Goal: Task Accomplishment & Management: Use online tool/utility

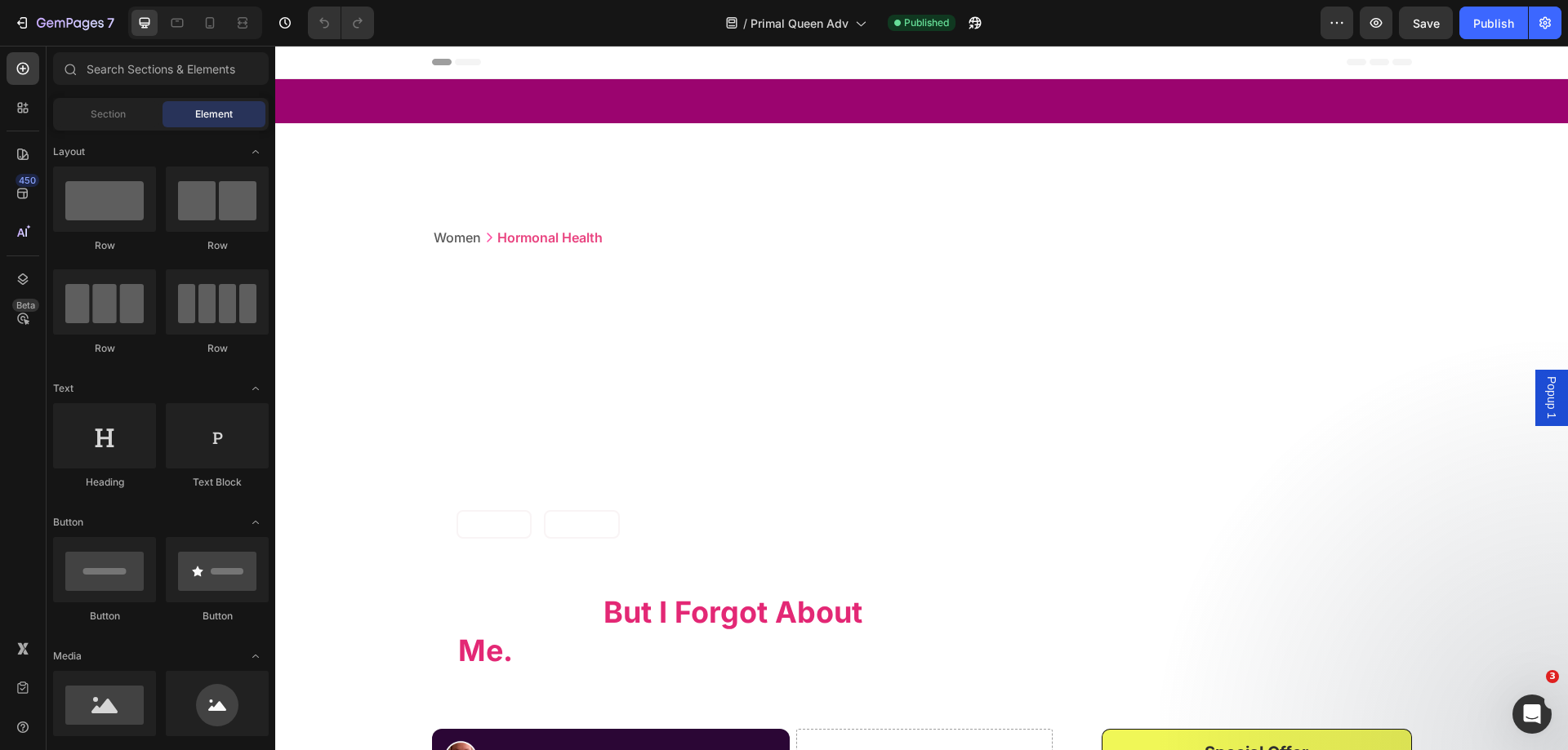
scroll to position [571, 0]
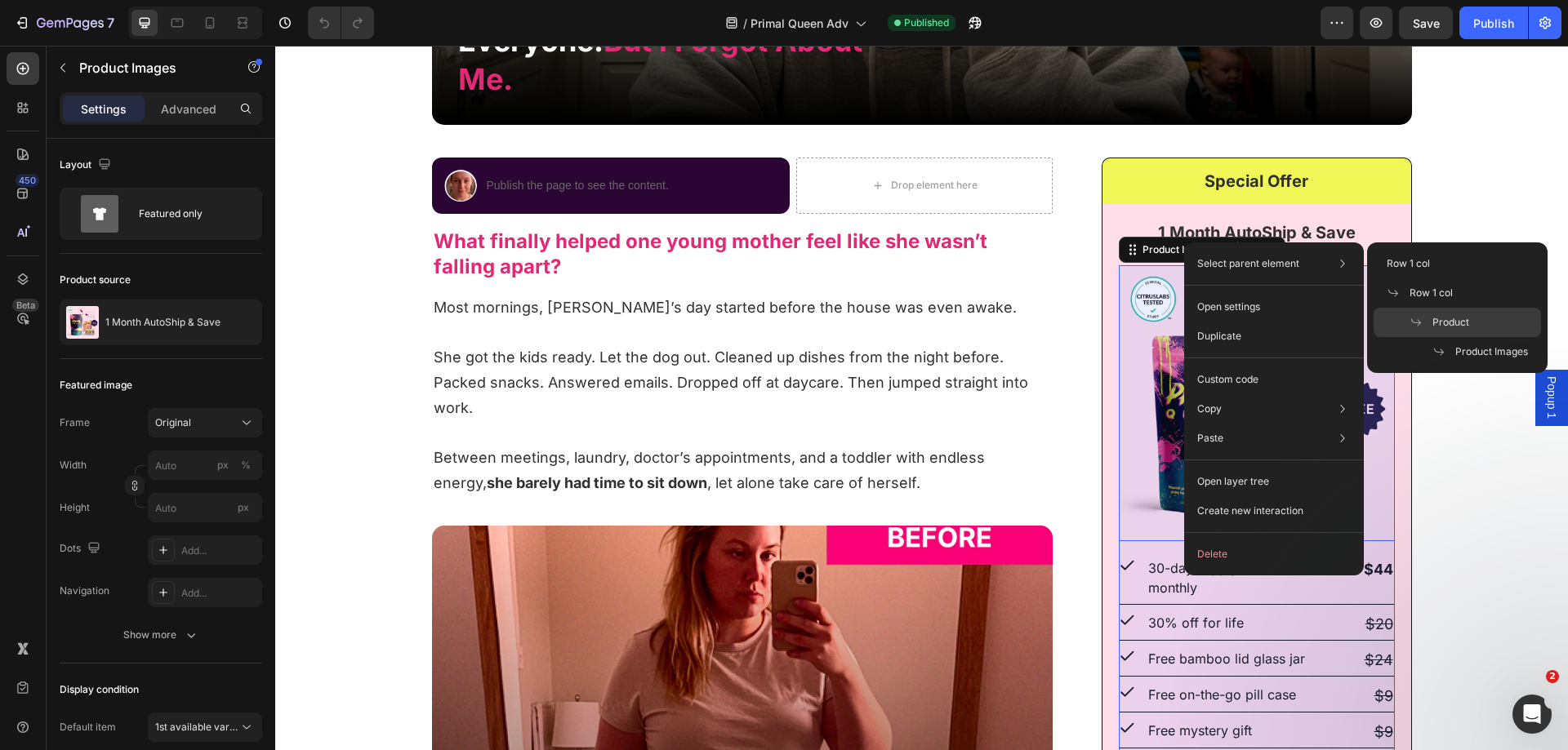
click at [1479, 337] on div "Product" at bounding box center [1457, 352] width 167 height 29
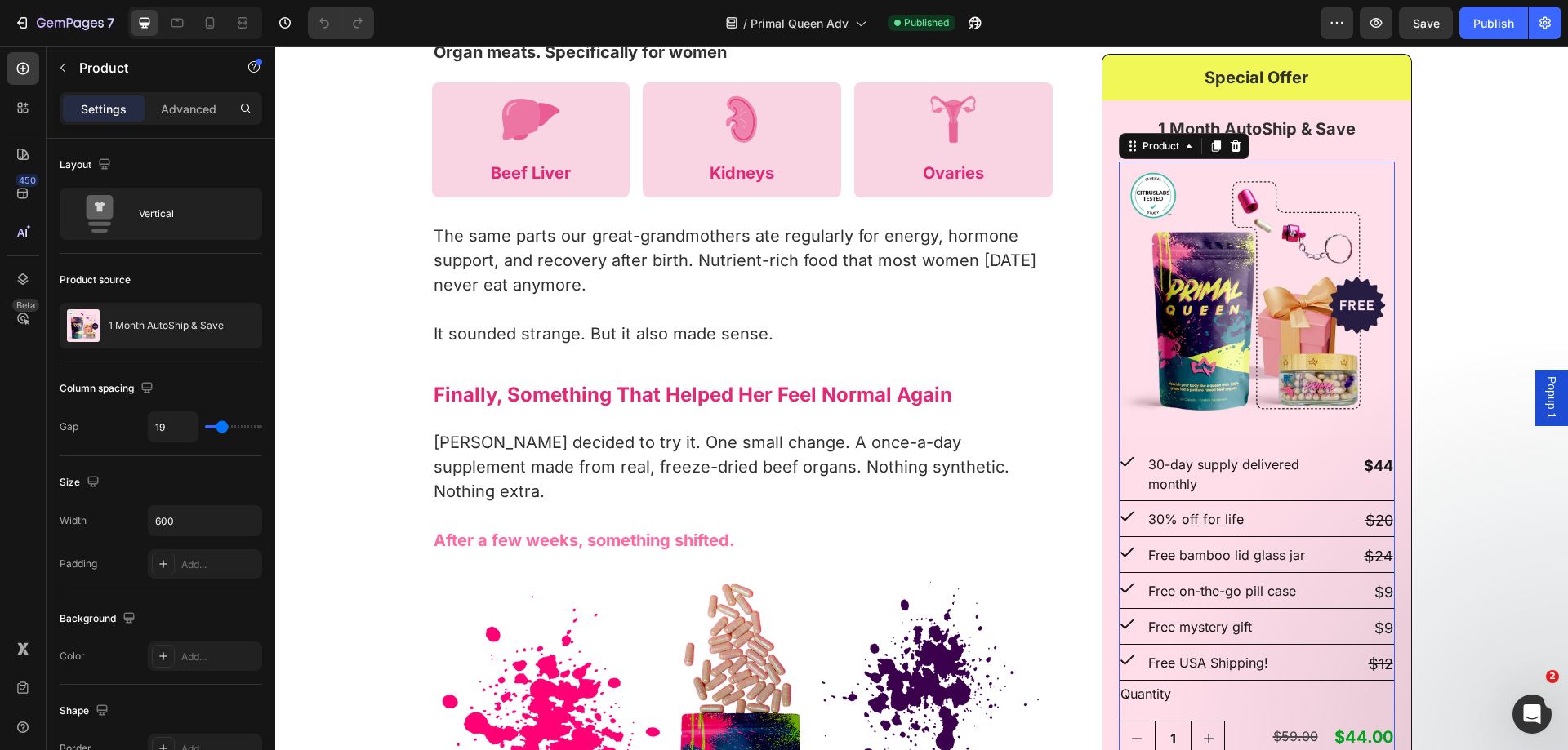
scroll to position [2449, 0]
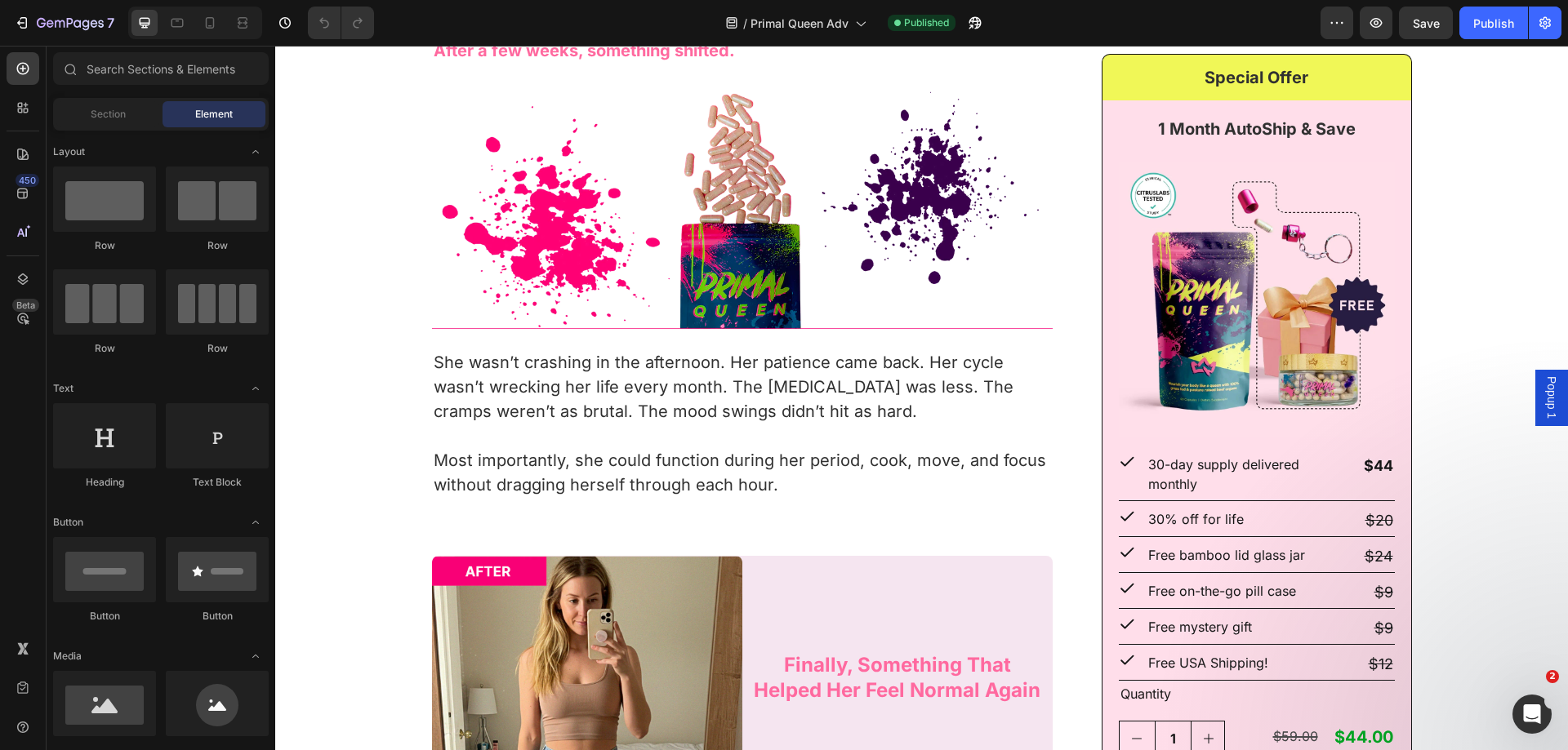
drag, startPoint x: 1561, startPoint y: 191, endPoint x: 1535, endPoint y: 177, distance: 29.5
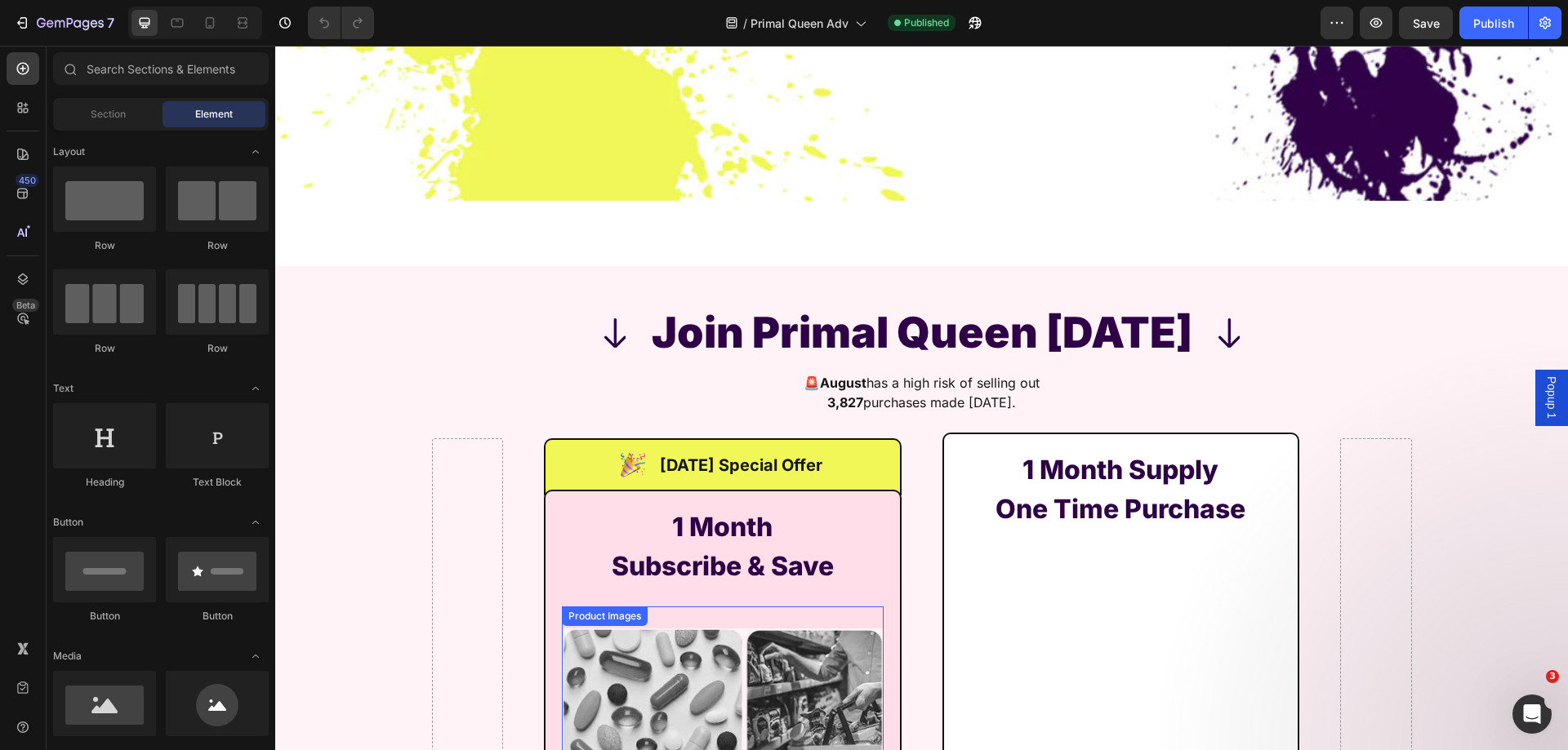
scroll to position [14348, 0]
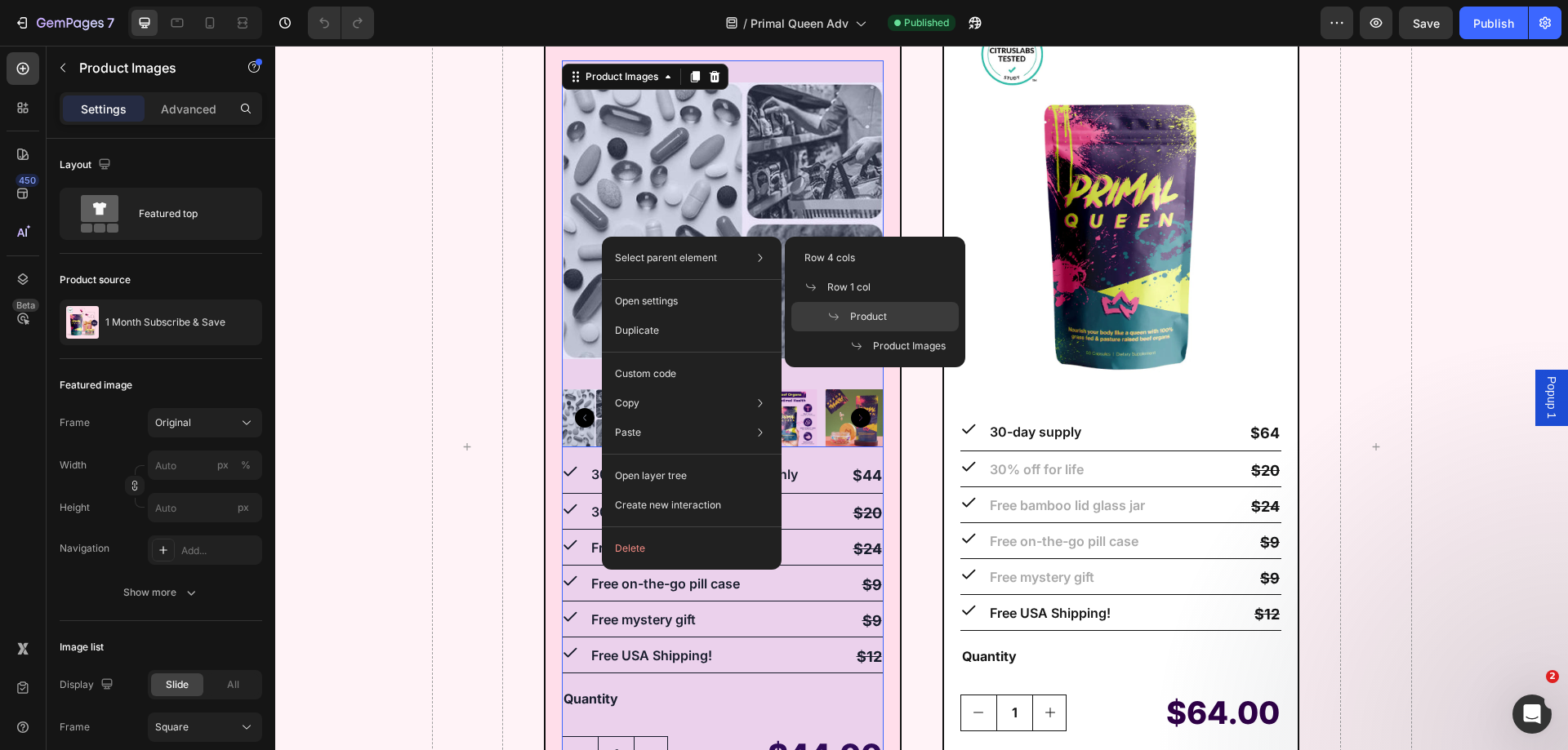
click at [912, 332] on div "Product" at bounding box center [875, 346] width 167 height 29
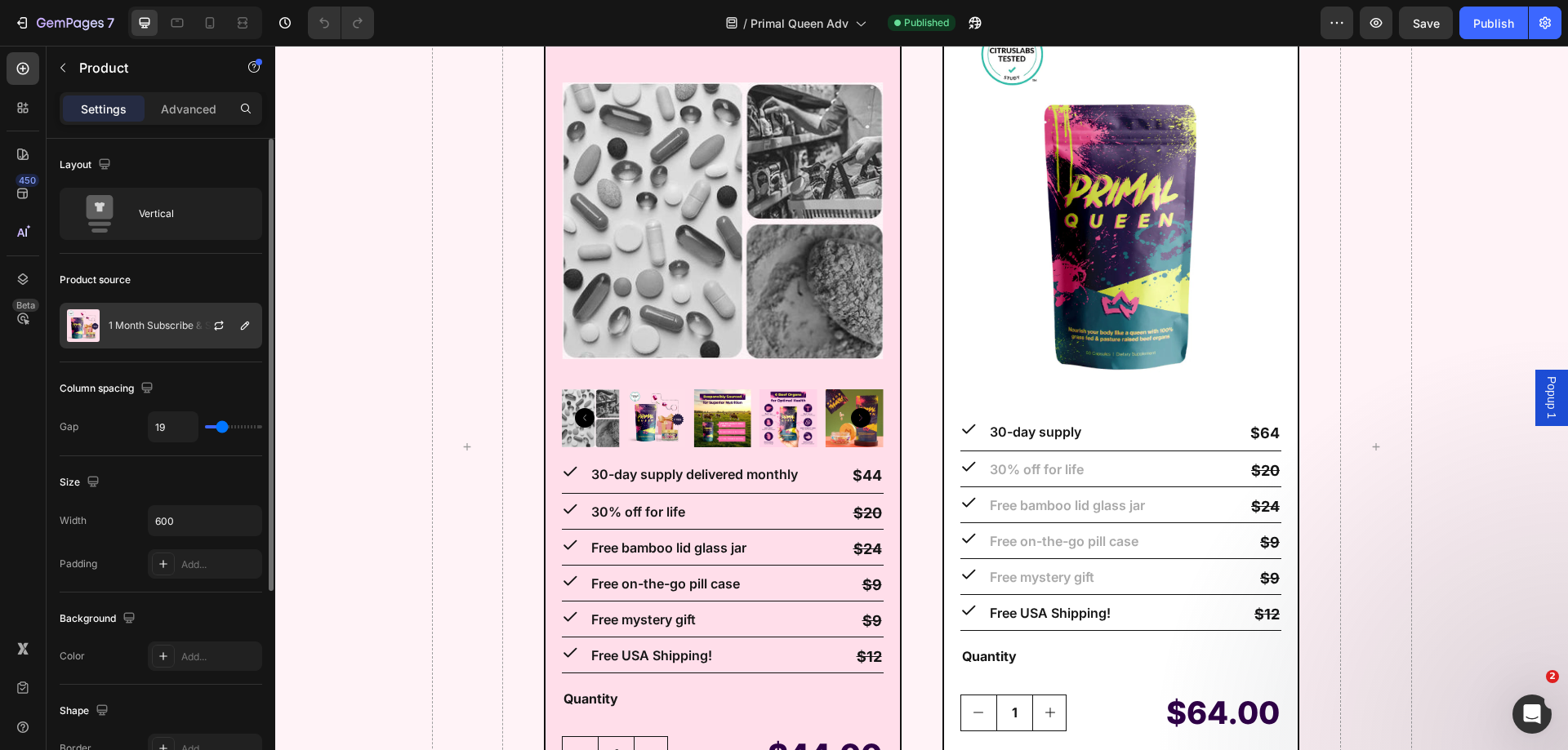
click at [125, 318] on div "1 Month Subscribe & Save" at bounding box center [161, 326] width 203 height 46
click at [223, 321] on icon "button" at bounding box center [219, 322] width 9 height 5
click at [163, 326] on p "1 Month Subscribe & Save" at bounding box center [168, 326] width 120 height 11
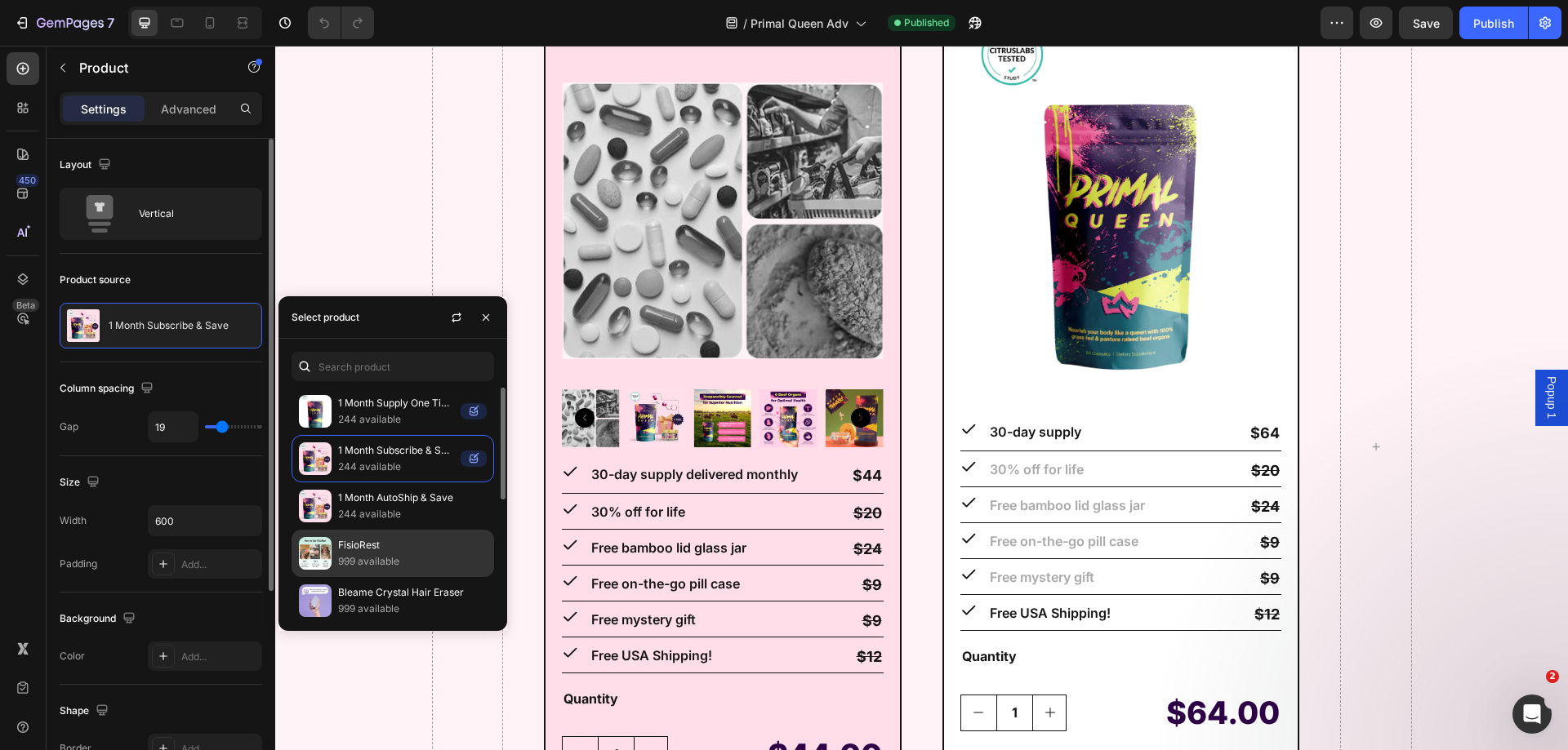
click at [433, 549] on p "FisioRest" at bounding box center [413, 545] width 148 height 16
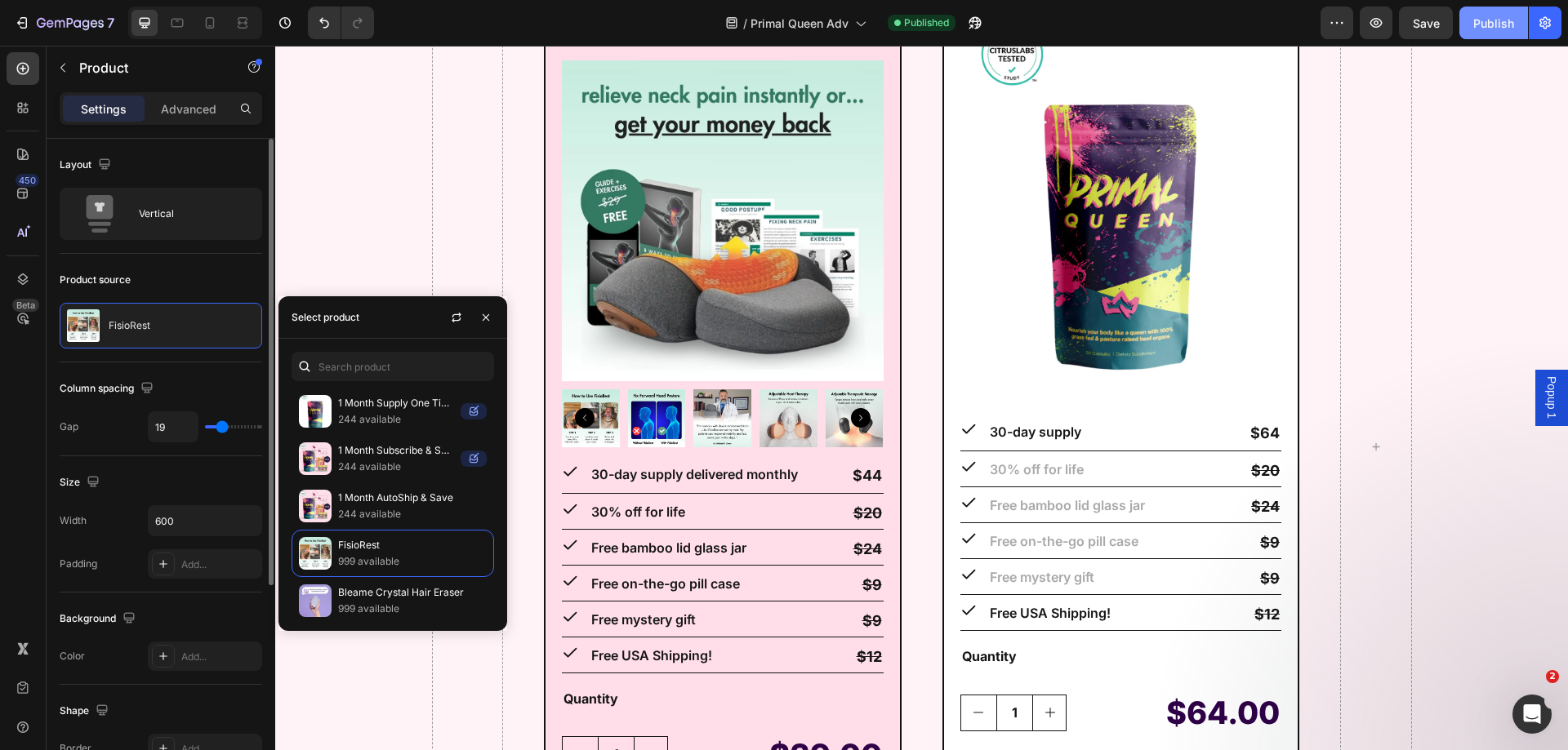
click at [1501, 26] on div "Publish" at bounding box center [1493, 23] width 41 height 17
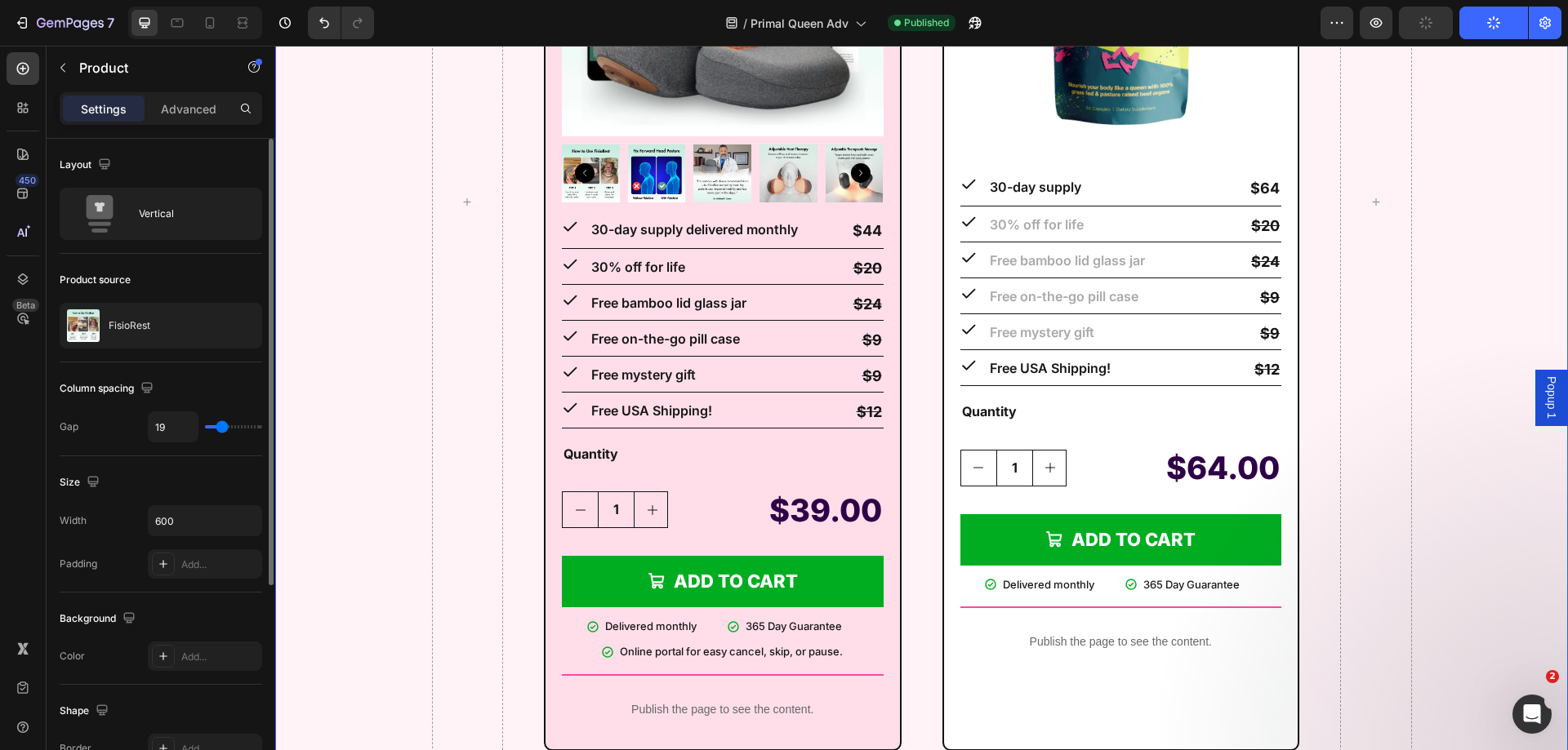
scroll to position [14757, 0]
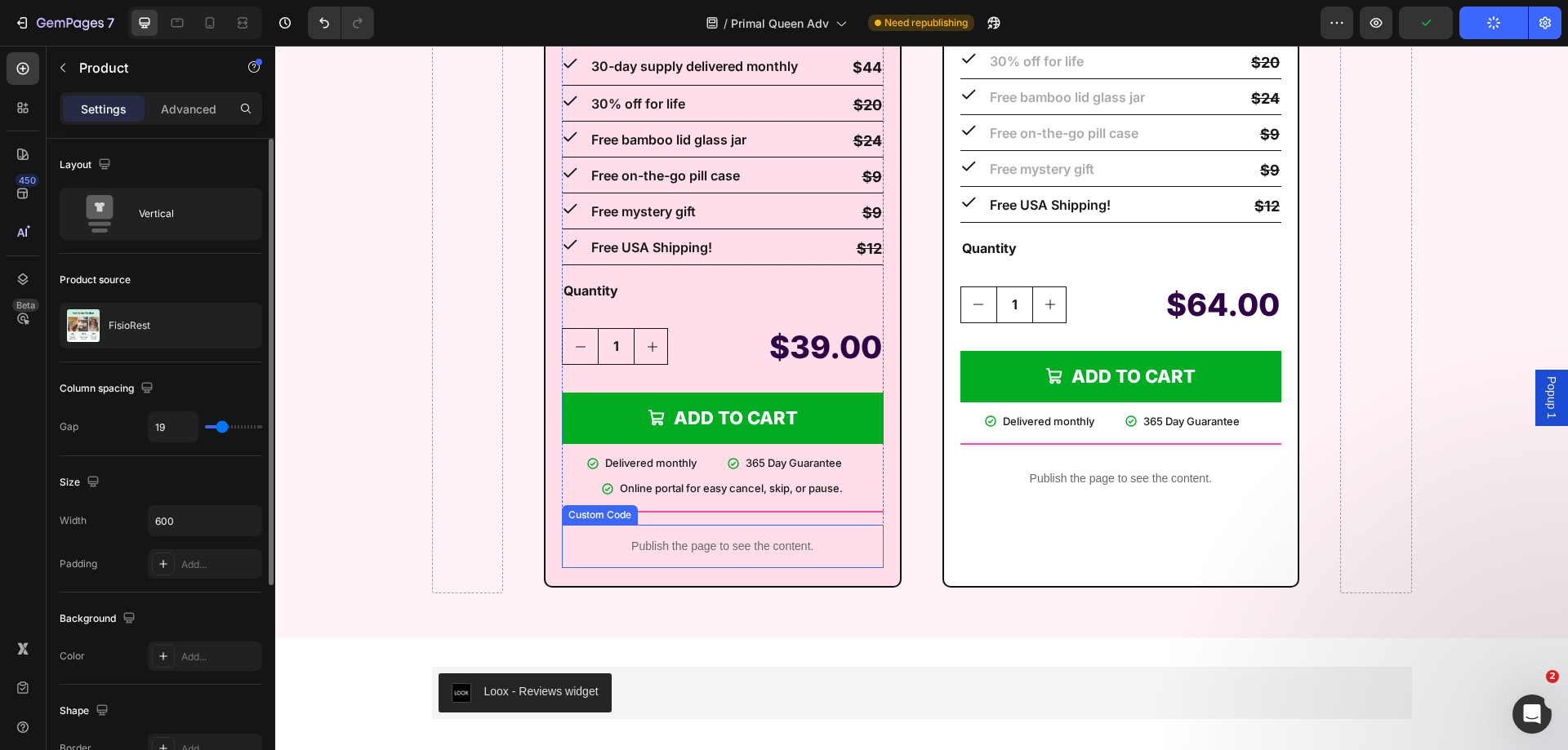
click at [685, 548] on p "Publish the page to see the content." at bounding box center [723, 547] width 321 height 17
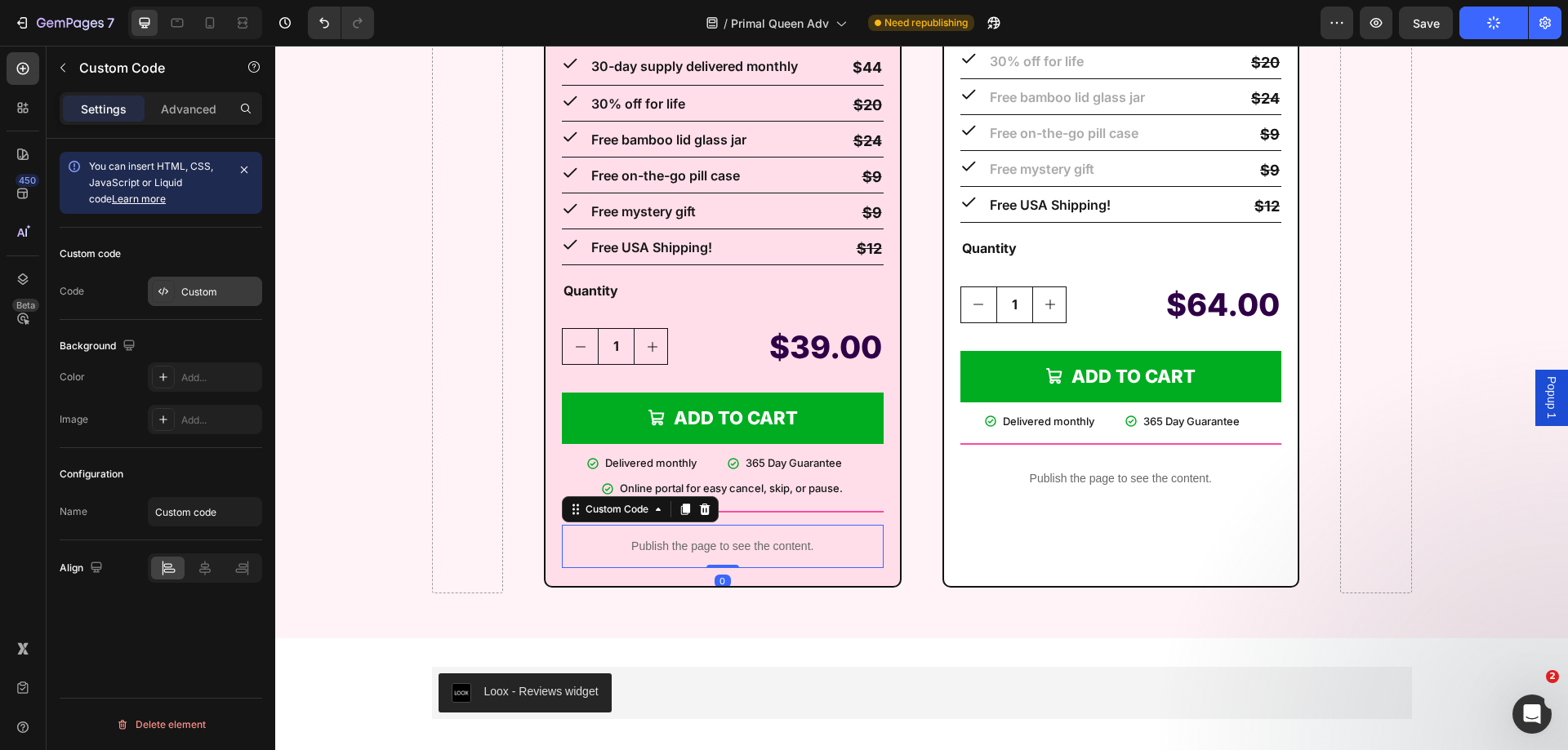
click at [203, 288] on div "Custom" at bounding box center [220, 292] width 77 height 14
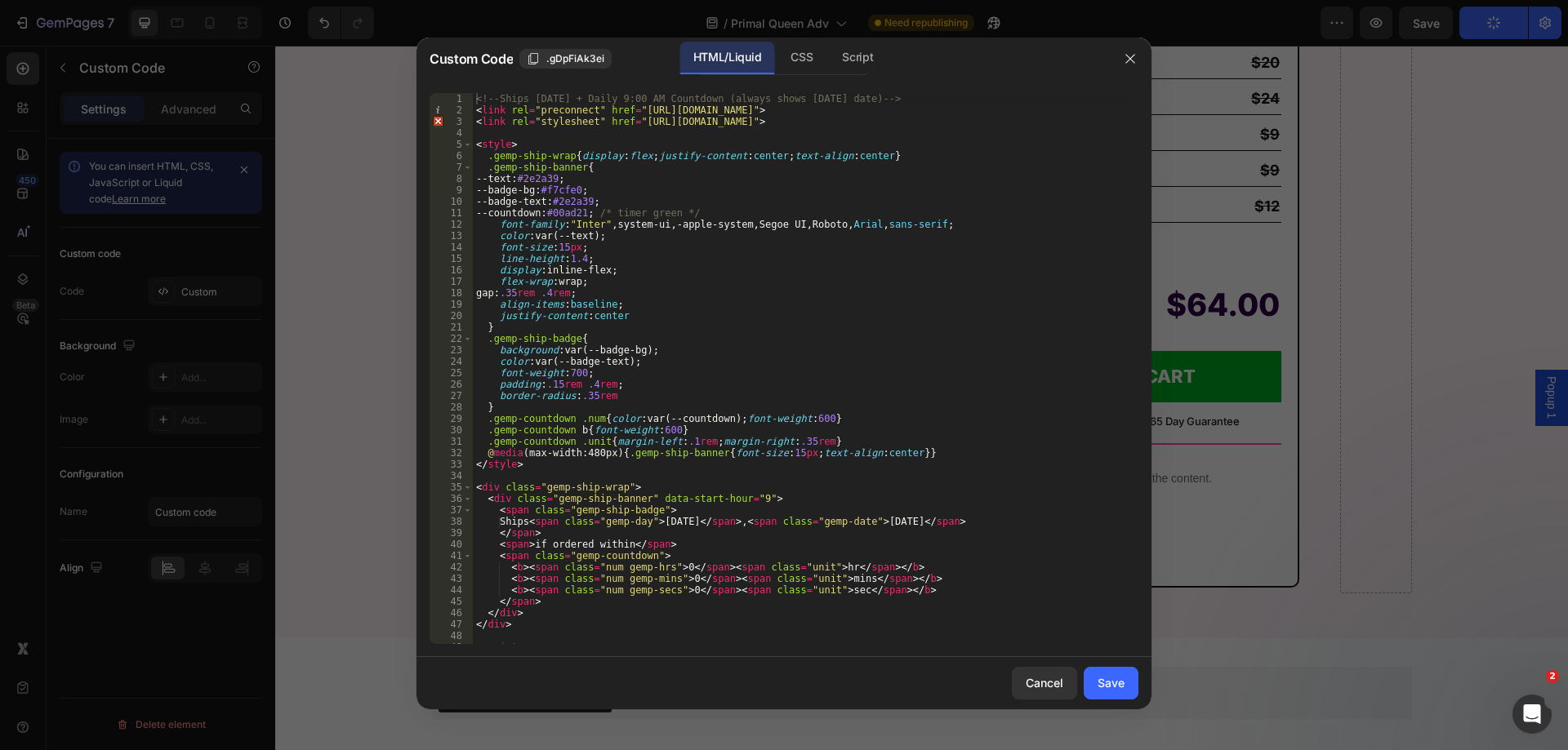
type textarea "background:var(--badge-bg);"
click at [665, 355] on div "<!-- Ships [DATE] + Daily 9:00 AM Countdown (always shows [DATE] date) --> < li…" at bounding box center [799, 380] width 653 height 574
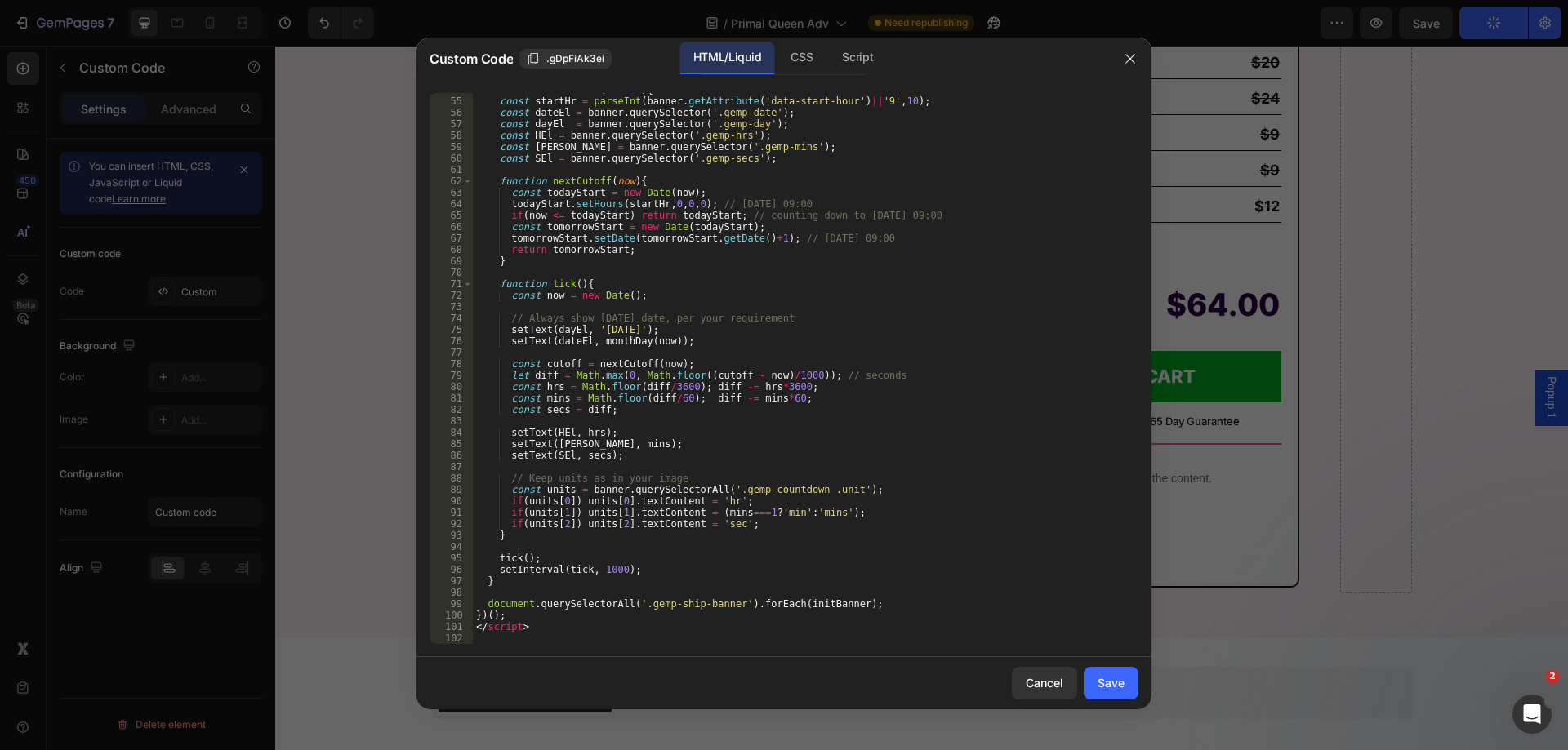
scroll to position [615, 0]
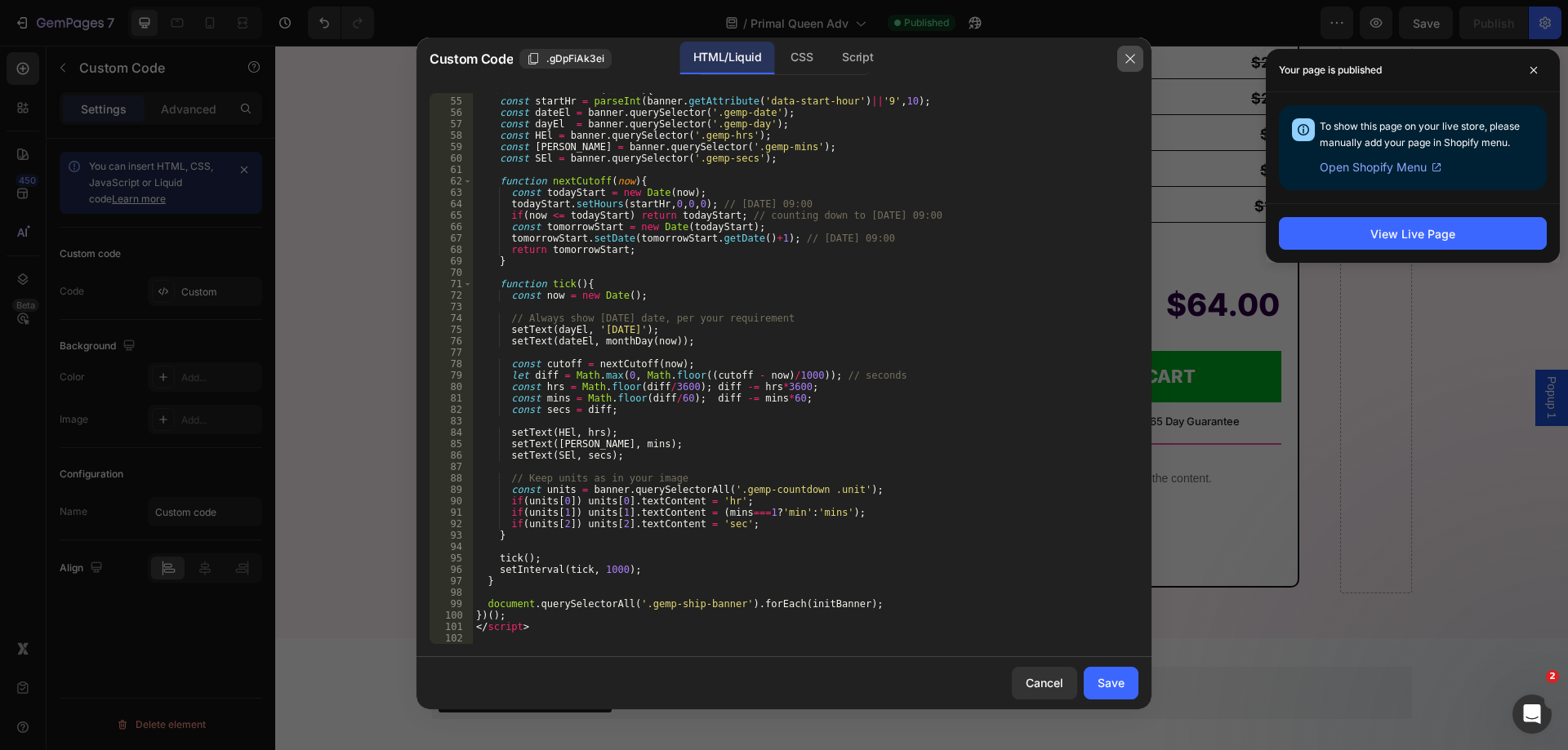
click at [1132, 61] on icon "button" at bounding box center [1129, 58] width 9 height 9
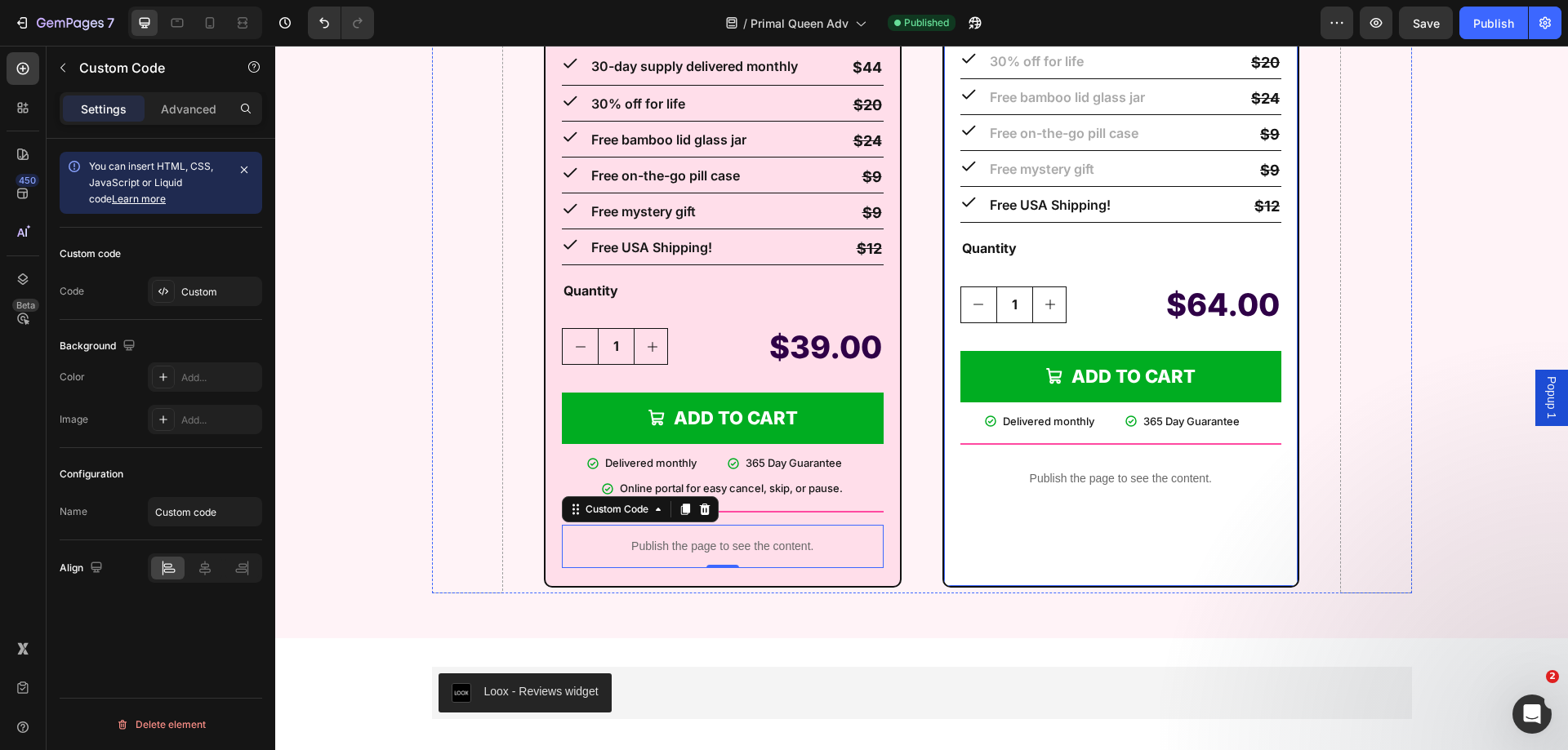
click at [945, 280] on div "1 Month Supply One Time Purchase Text Block Product Images Icon 30-day supply T…" at bounding box center [1121, 32] width 358 height 1108
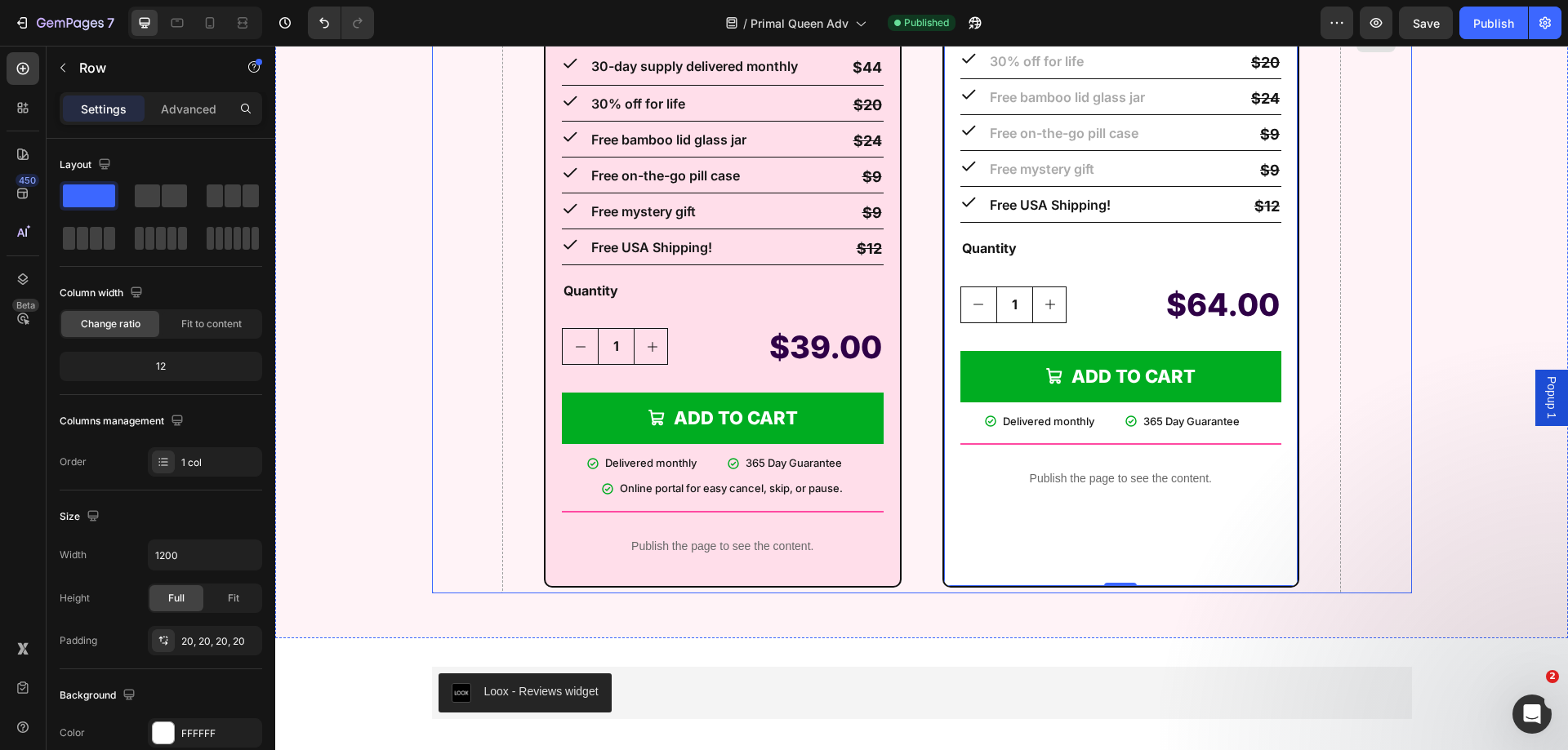
scroll to position [14266, 0]
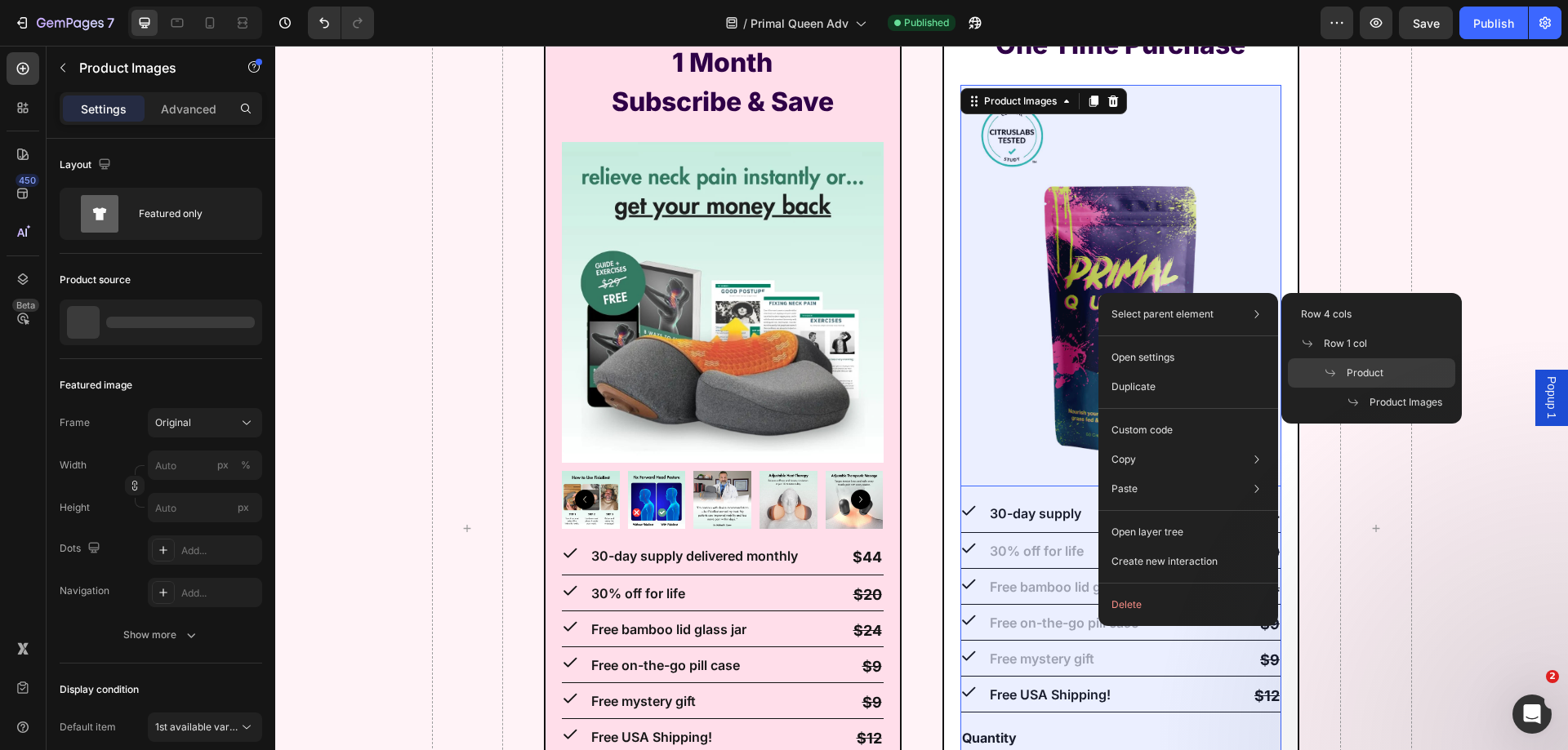
click at [1366, 388] on div "Product" at bounding box center [1371, 402] width 167 height 29
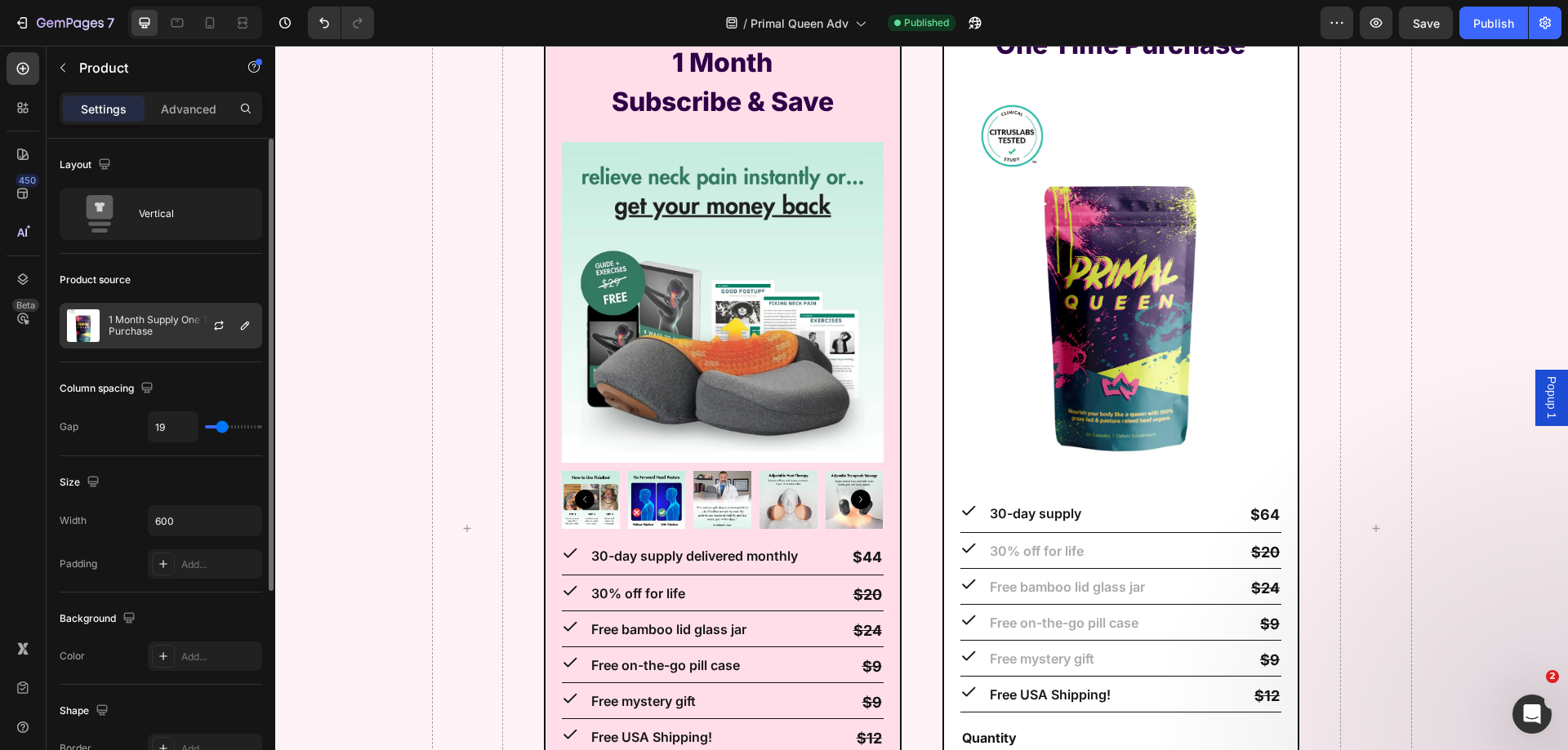
click at [161, 324] on p "1 Month Supply One Time Purchase" at bounding box center [182, 326] width 146 height 23
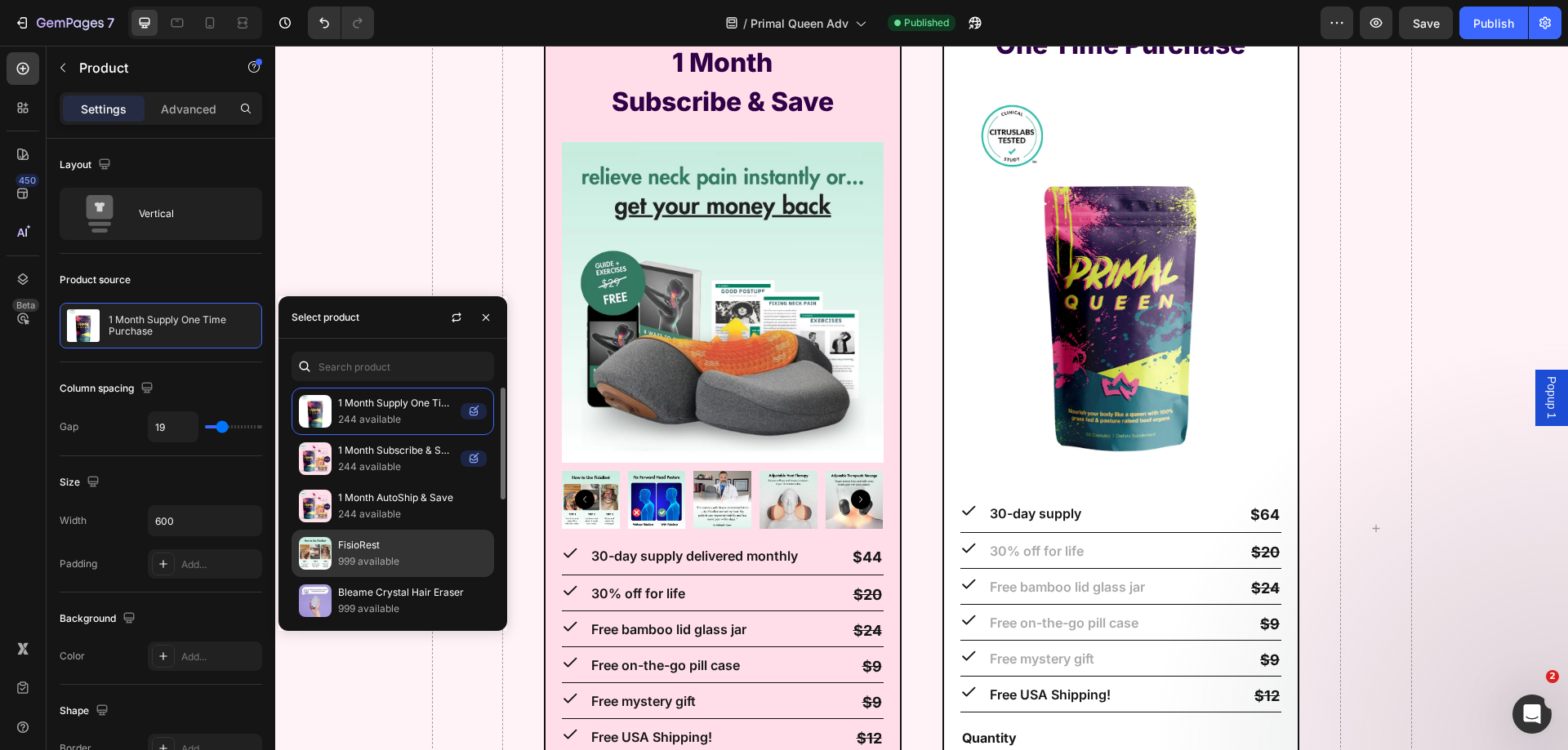
click at [400, 537] on p "FisioRest" at bounding box center [413, 545] width 148 height 16
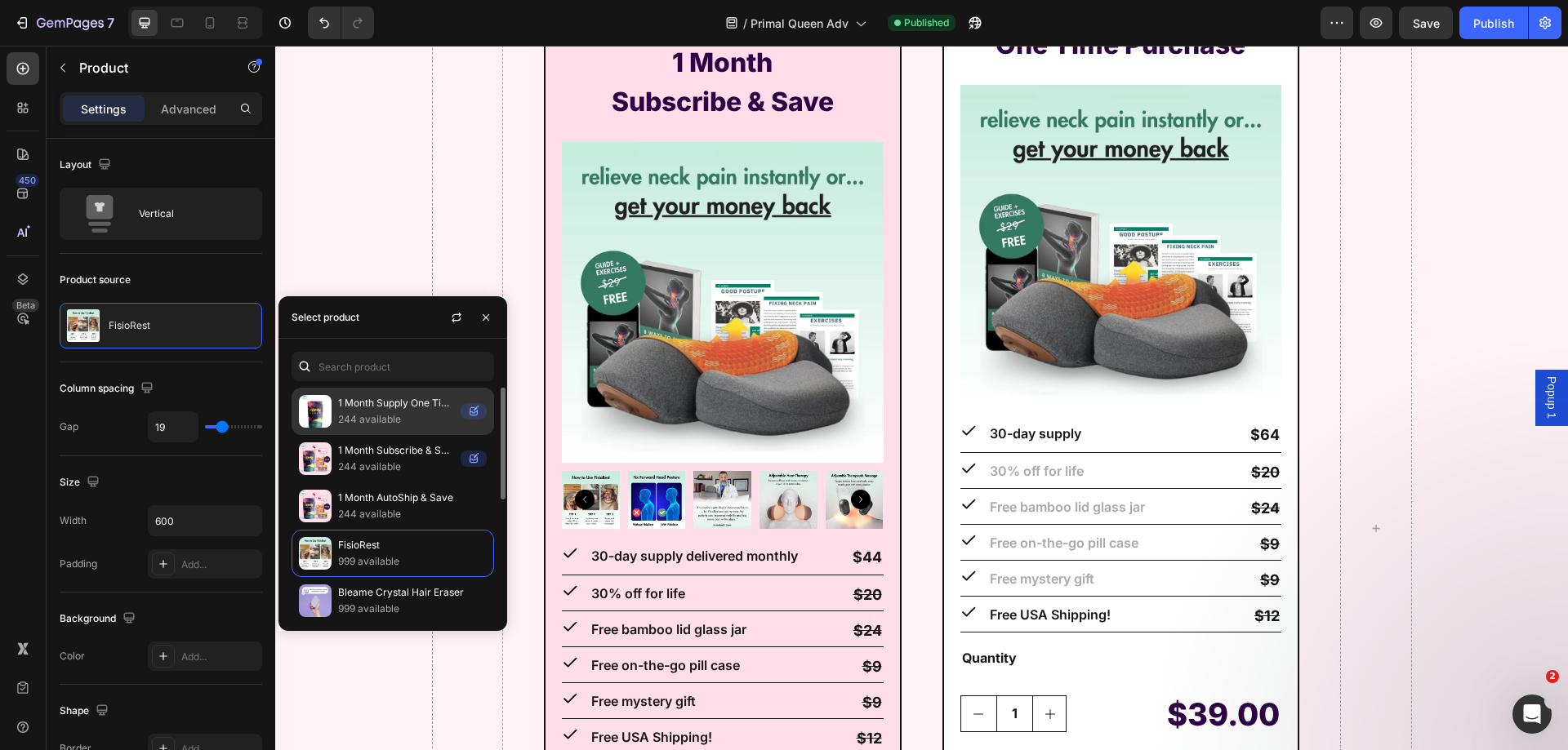
click at [404, 418] on p "244 available" at bounding box center [397, 419] width 116 height 16
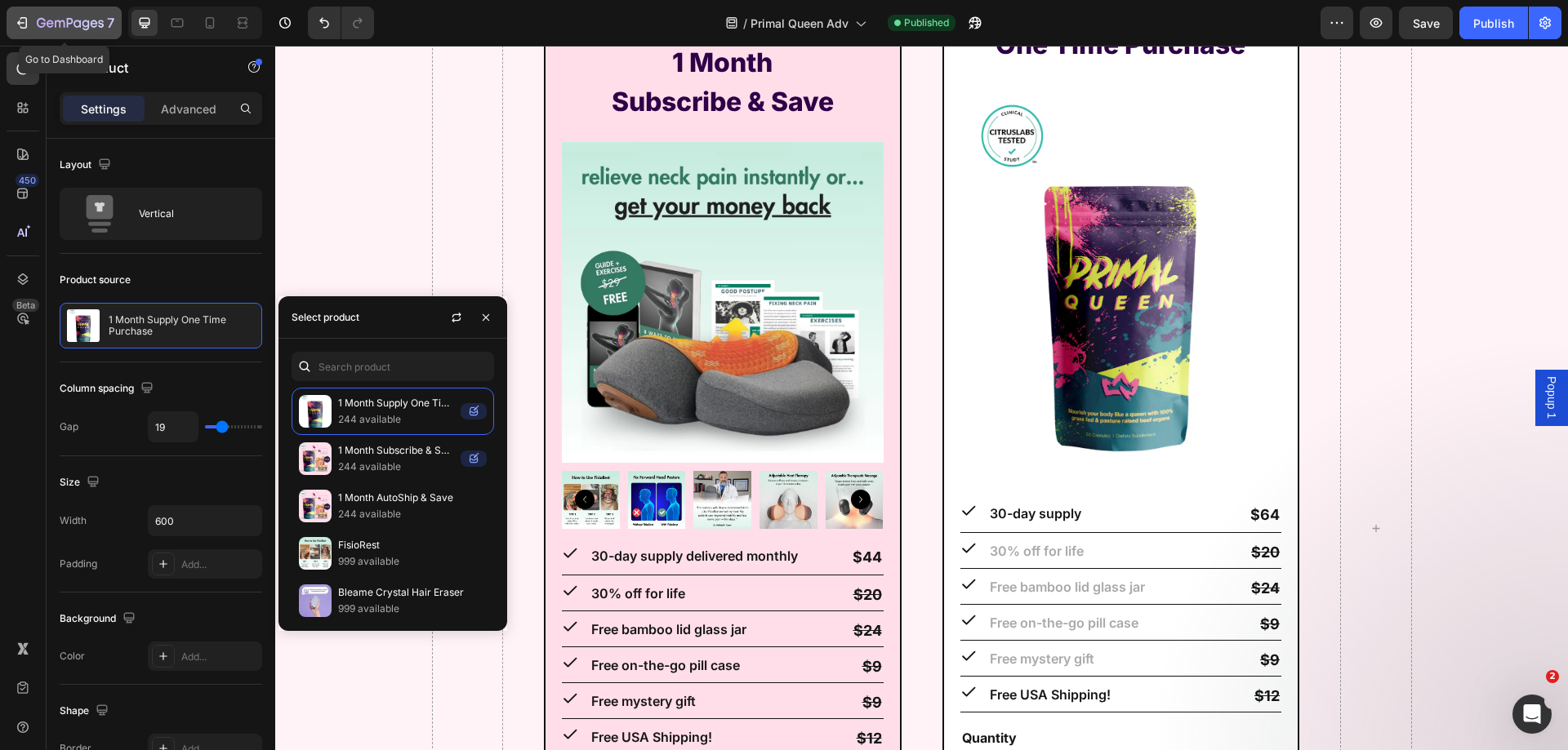
click at [37, 24] on icon "button" at bounding box center [70, 24] width 67 height 14
